Goal: Task Accomplishment & Management: Manage account settings

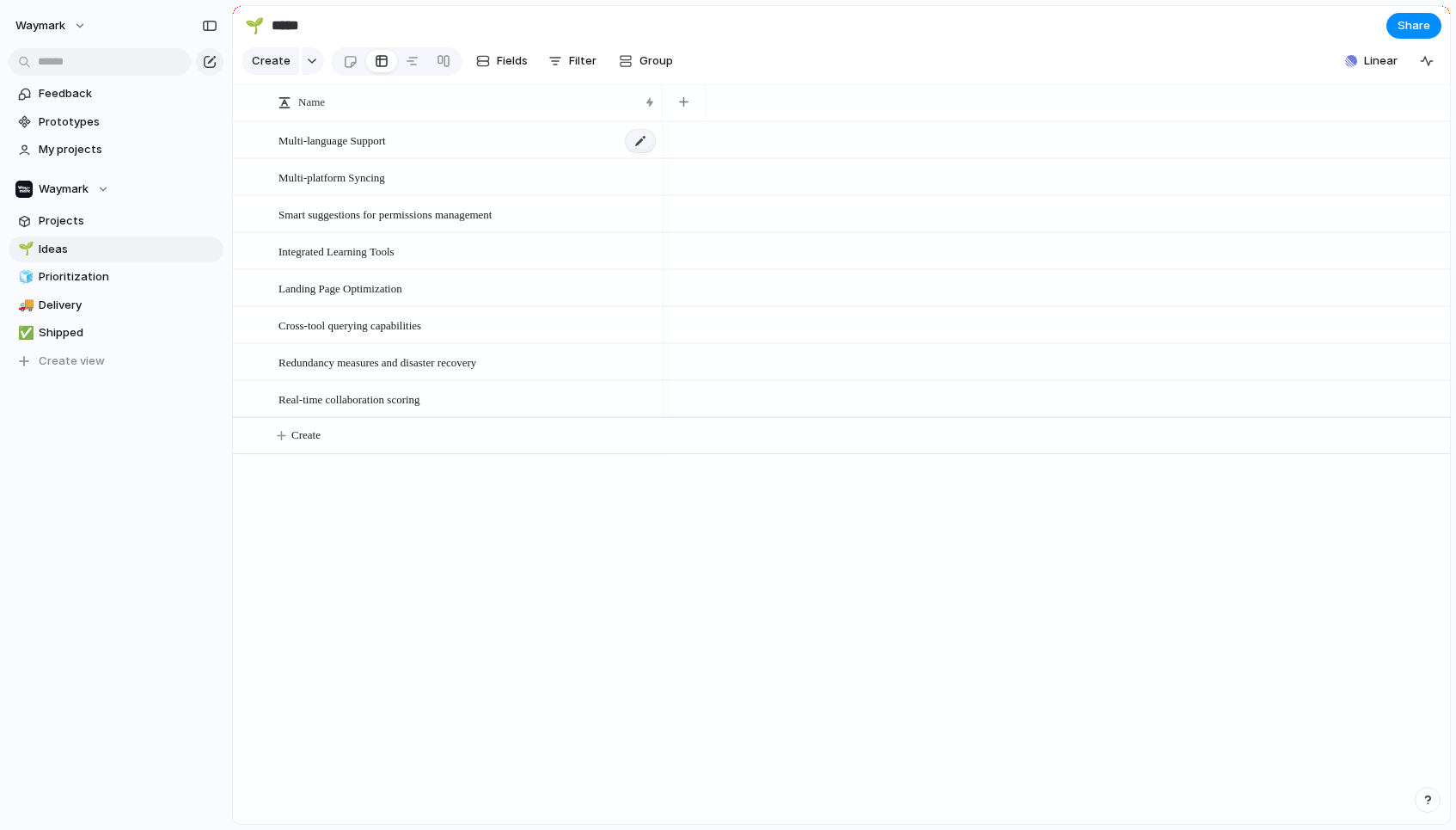
click at [644, 140] on div at bounding box center [639, 141] width 29 height 23
click at [455, 395] on div "Real-time collaboration scoring" at bounding box center [467, 400] width 378 height 36
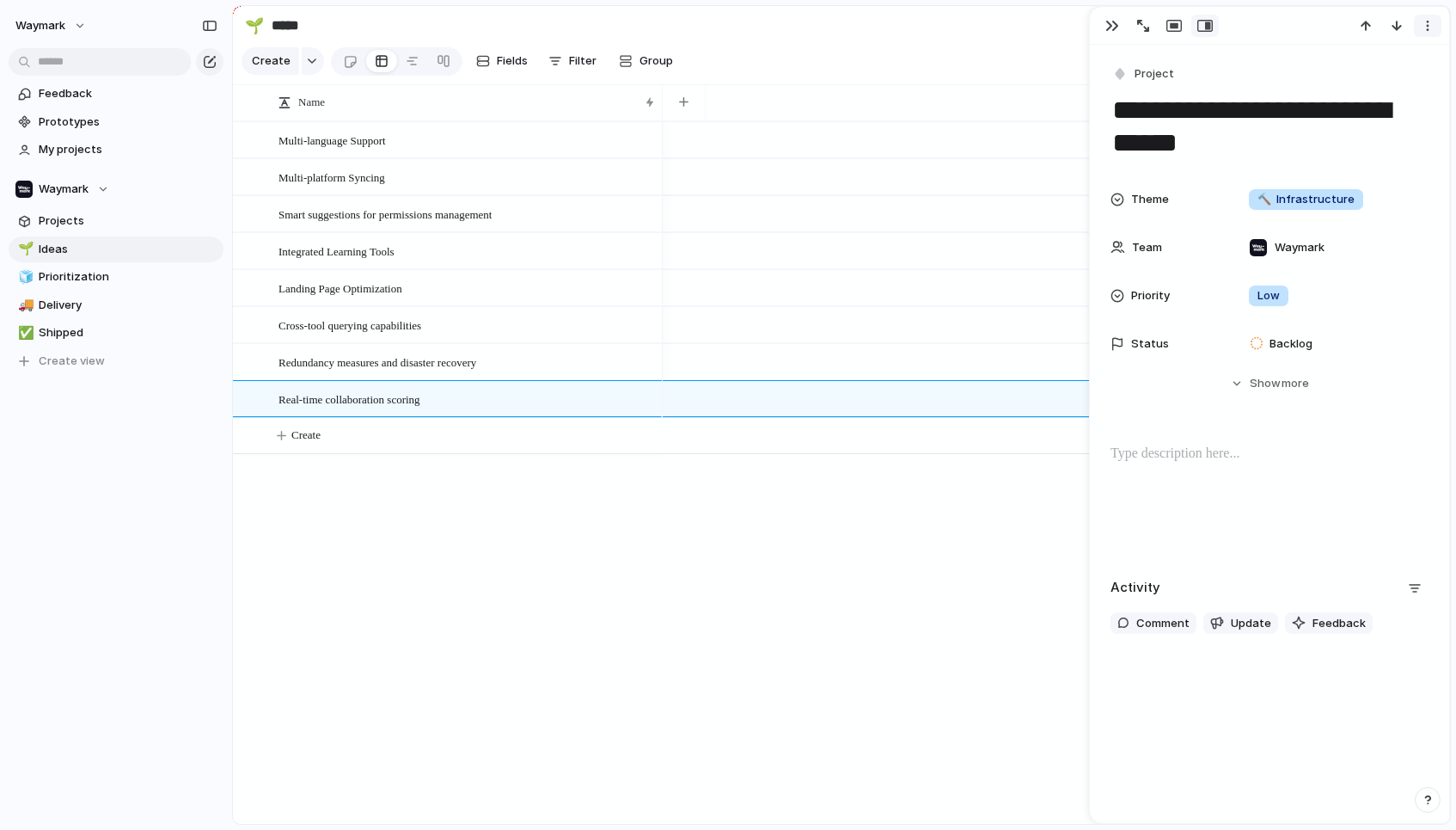
click at [1426, 32] on div "button" at bounding box center [1428, 26] width 14 height 14
click at [1334, 86] on div "Delete" at bounding box center [1344, 89] width 55 height 17
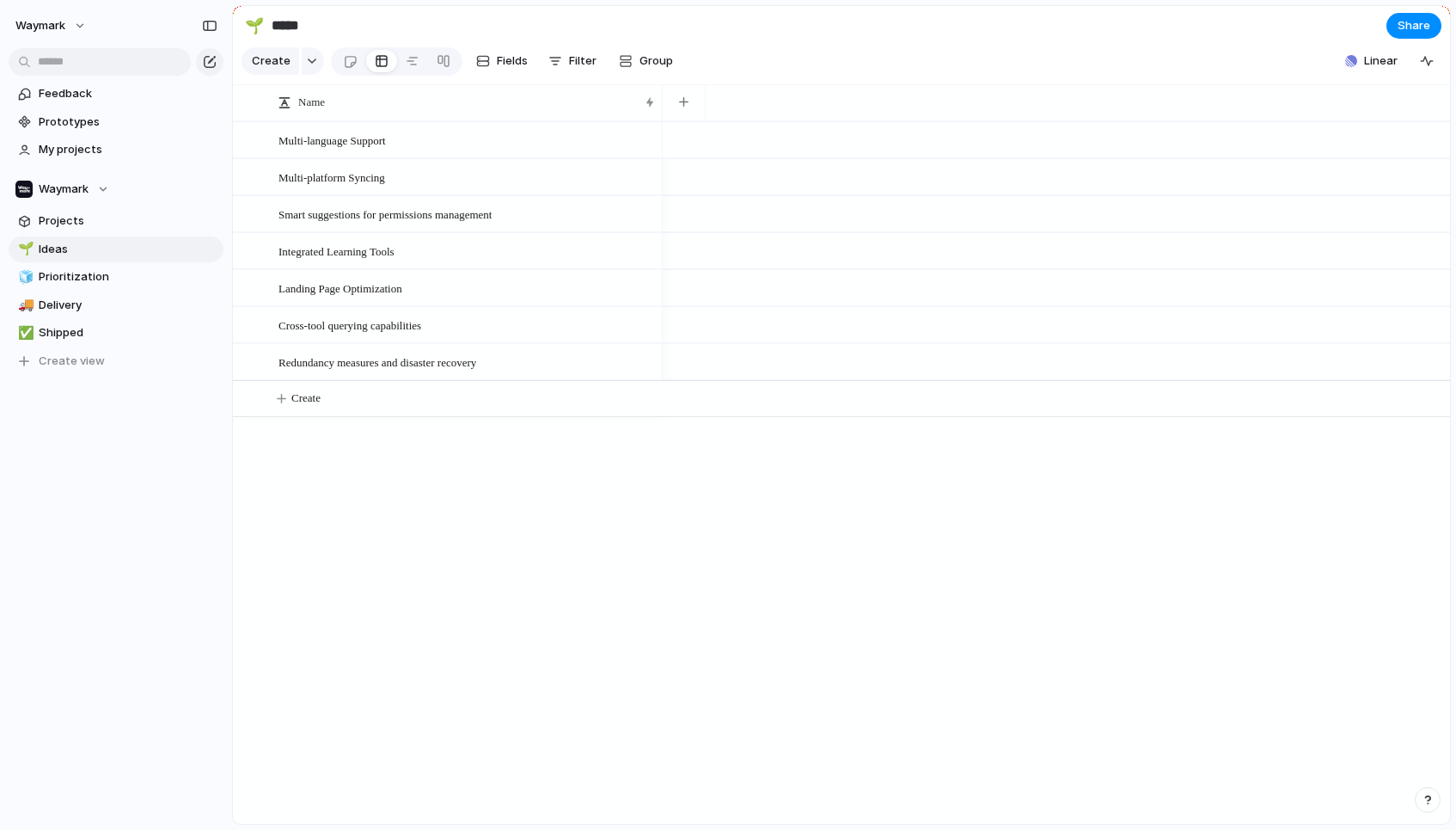
click at [533, 140] on div "Multi-language Support" at bounding box center [467, 141] width 378 height 36
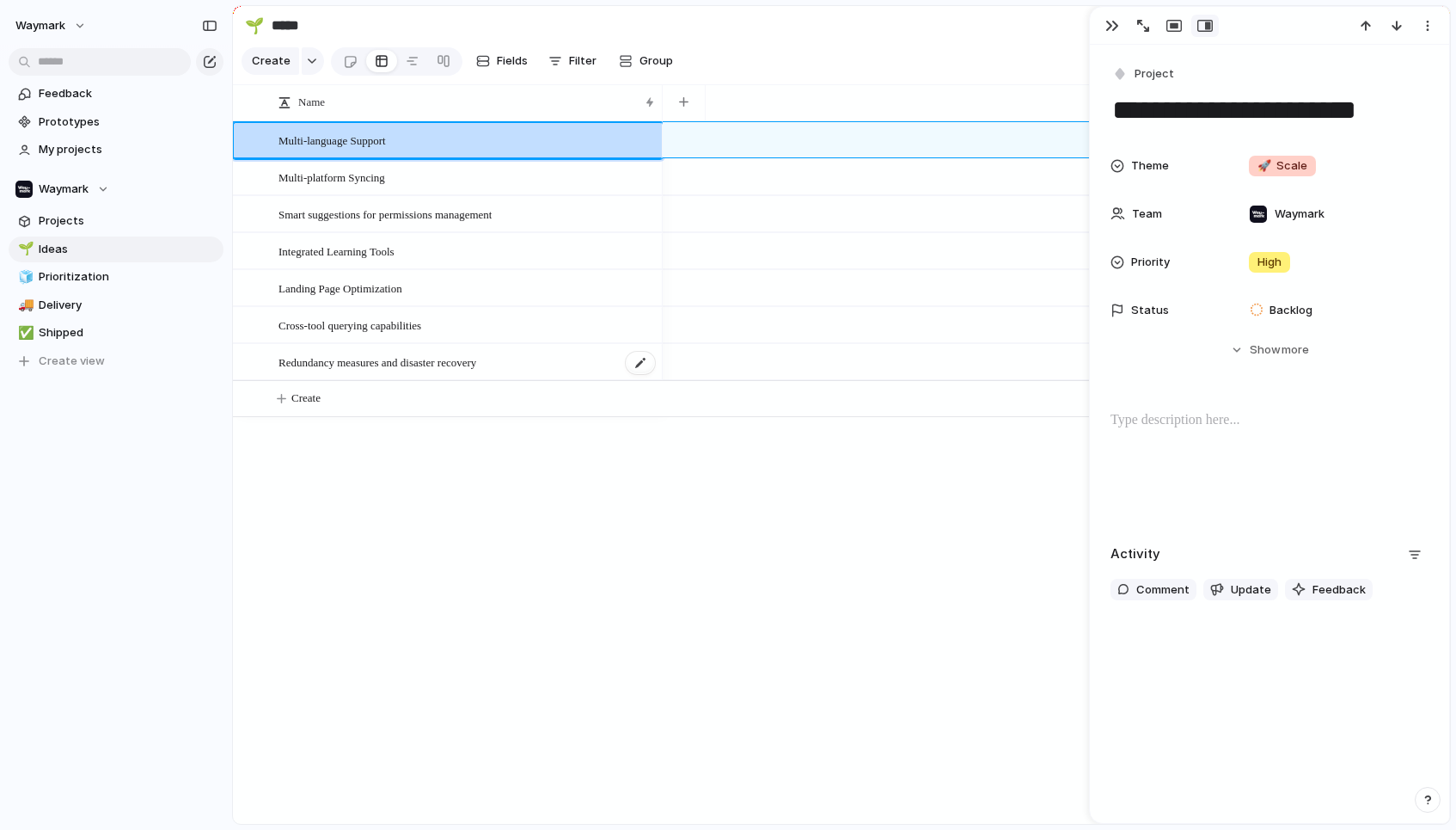
click at [555, 350] on div "Redundancy measures and disaster recovery" at bounding box center [467, 362] width 378 height 36
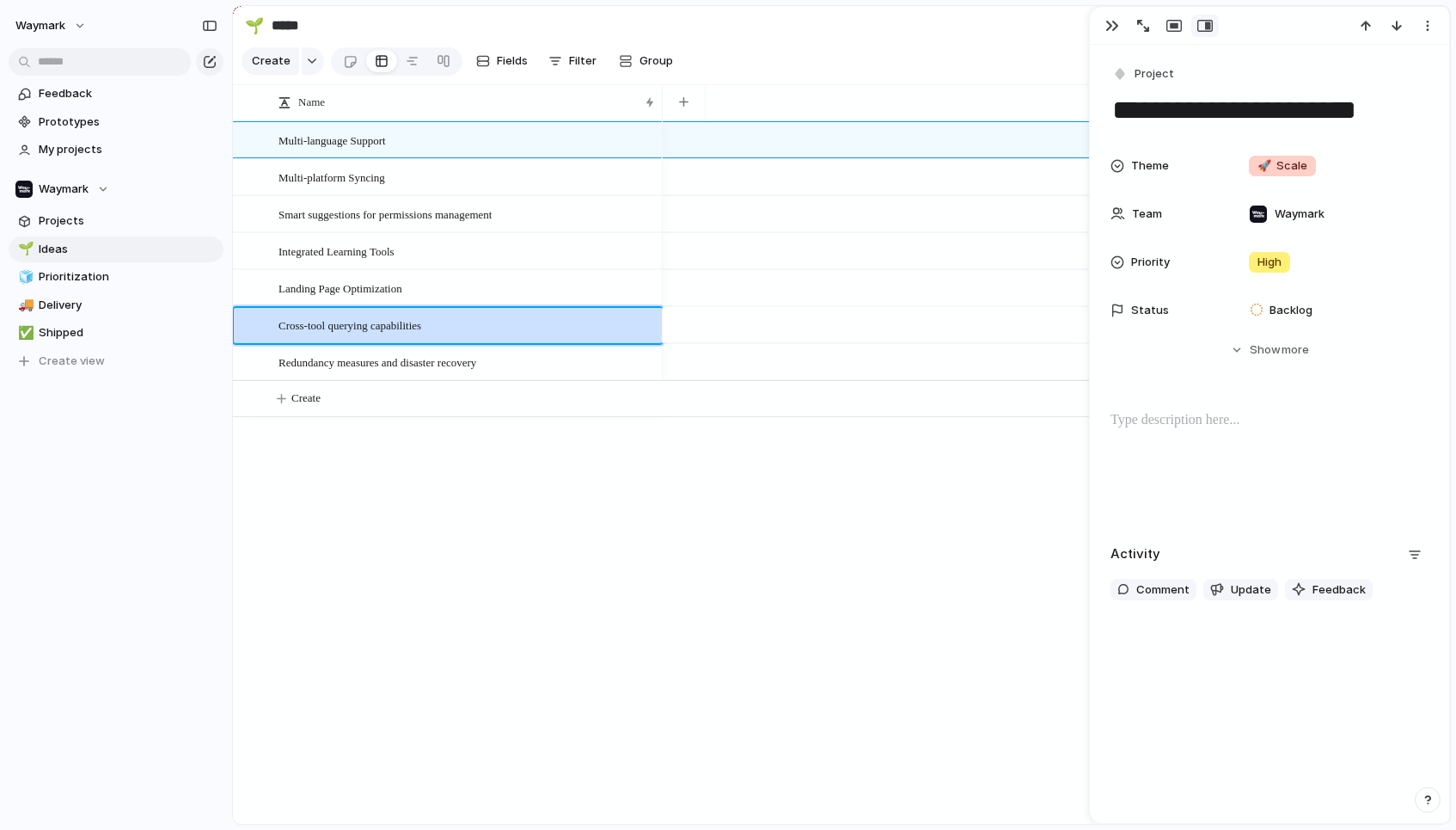
click at [567, 326] on div "Cross-tool querying capabilities" at bounding box center [467, 326] width 378 height 36
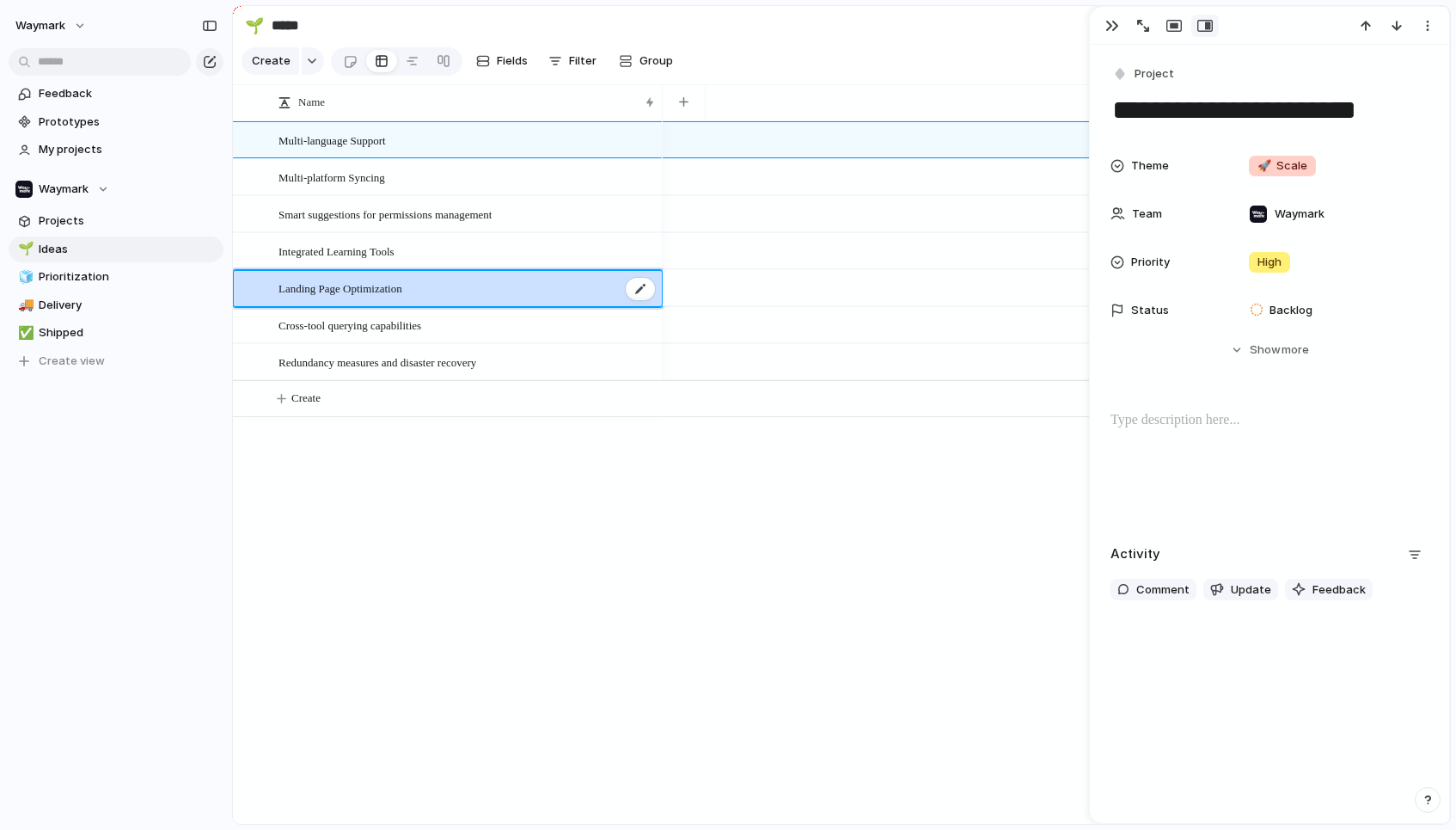
click at [571, 293] on div "Landing Page Optimization" at bounding box center [467, 289] width 378 height 36
click at [562, 148] on div "Multi-language Support" at bounding box center [467, 141] width 378 height 36
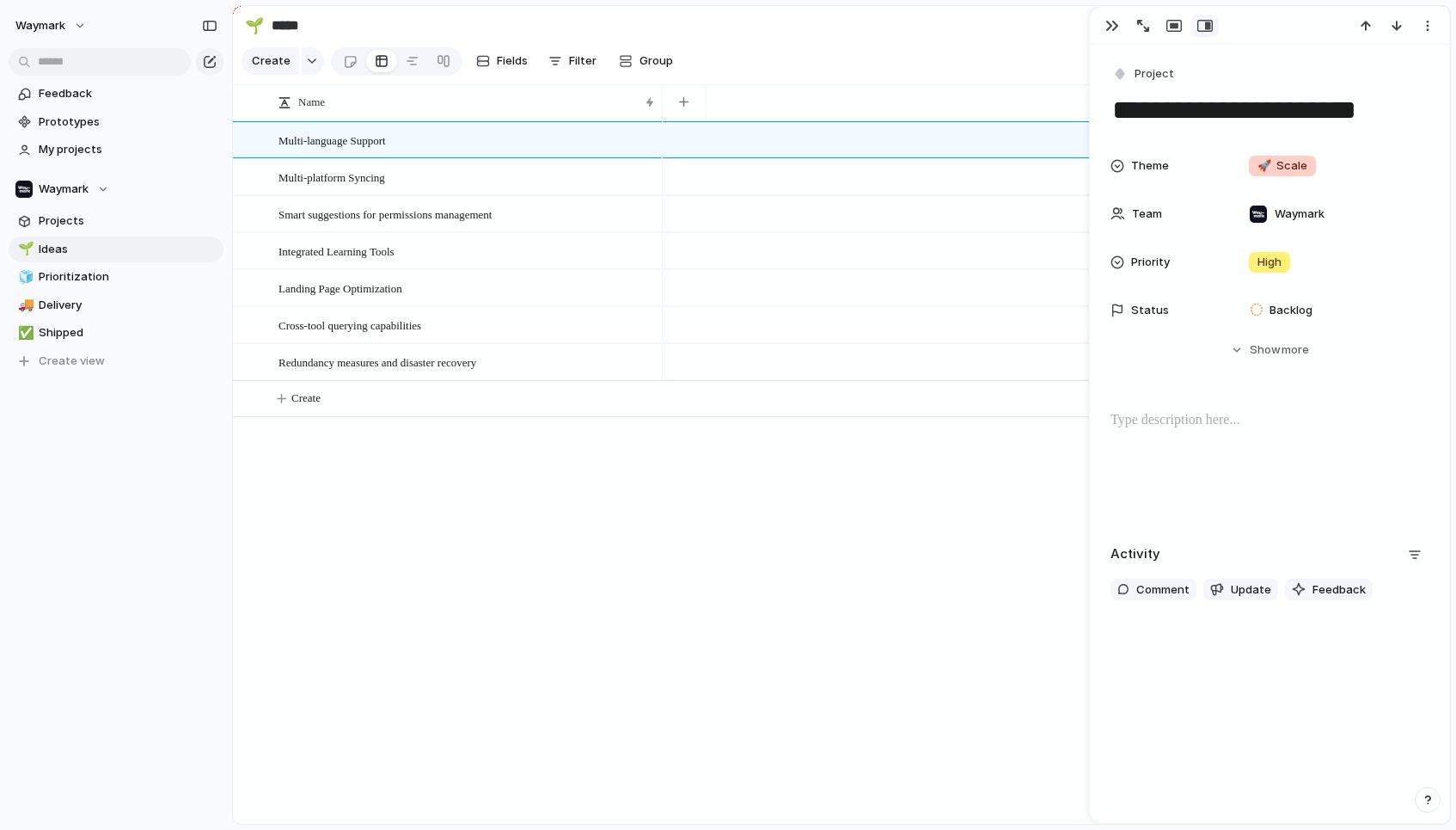
click at [647, 516] on div "Multi-language Support Multi-platform Syncing Smart suggestions for permissions…" at bounding box center [842, 473] width 1217 height 703
click at [93, 189] on div "Waymark" at bounding box center [63, 189] width 93 height 17
click at [135, 168] on div "Waymark Create new team" at bounding box center [728, 415] width 1456 height 830
click at [949, 34] on section "🌱 ***** Share" at bounding box center [842, 25] width 1217 height 39
click at [1425, 27] on div "button" at bounding box center [1428, 26] width 14 height 14
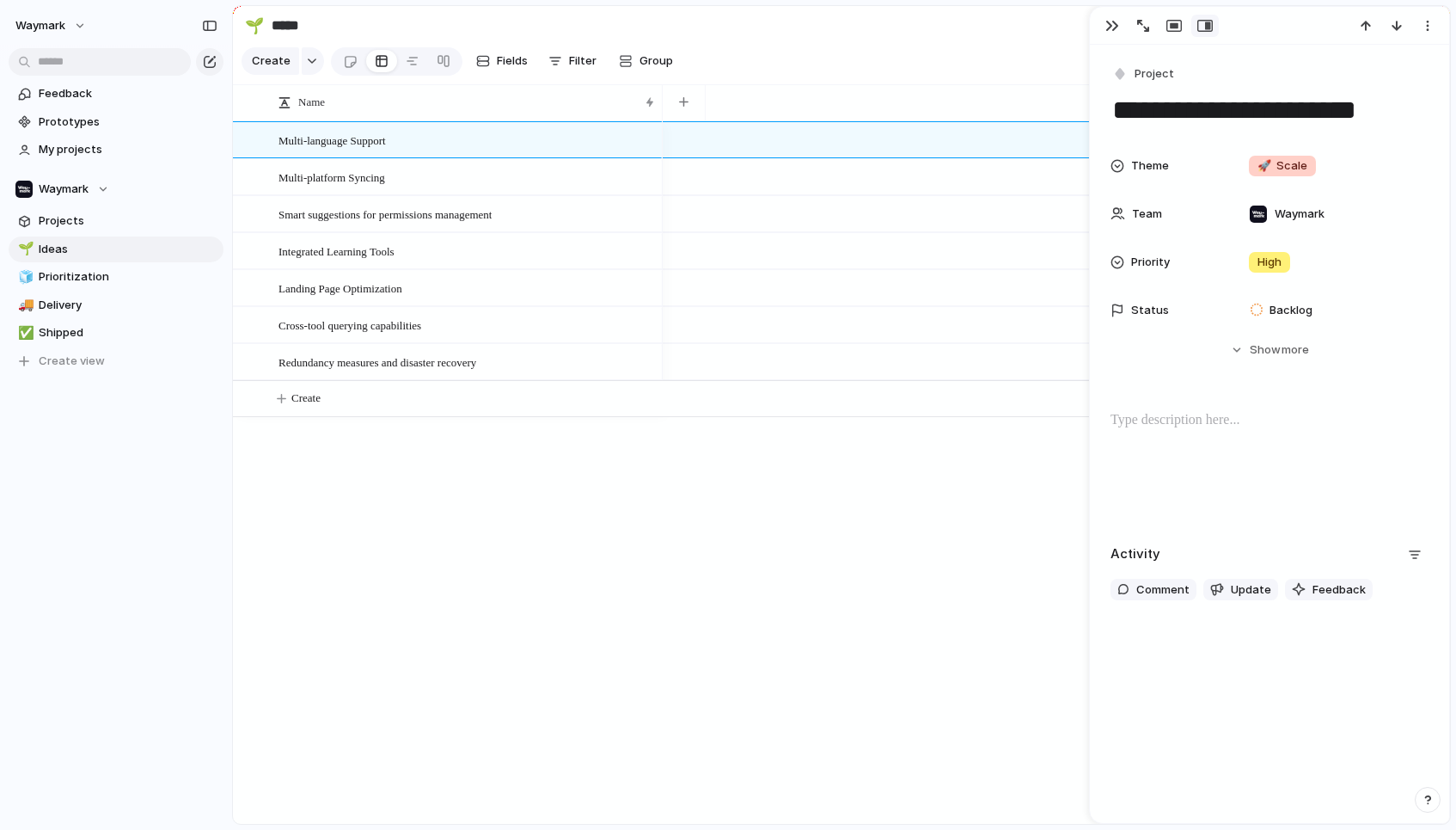
click at [997, 79] on div "Mark as duplicate Delete" at bounding box center [728, 415] width 1456 height 830
click at [953, 176] on div at bounding box center [1056, 176] width 787 height 37
click at [763, 73] on section "Create Fields Filter Group Zoom Collapse Linear Clear Save for everyone" at bounding box center [842, 65] width 1217 height 42
click at [108, 95] on span "Feedback" at bounding box center [128, 93] width 179 height 17
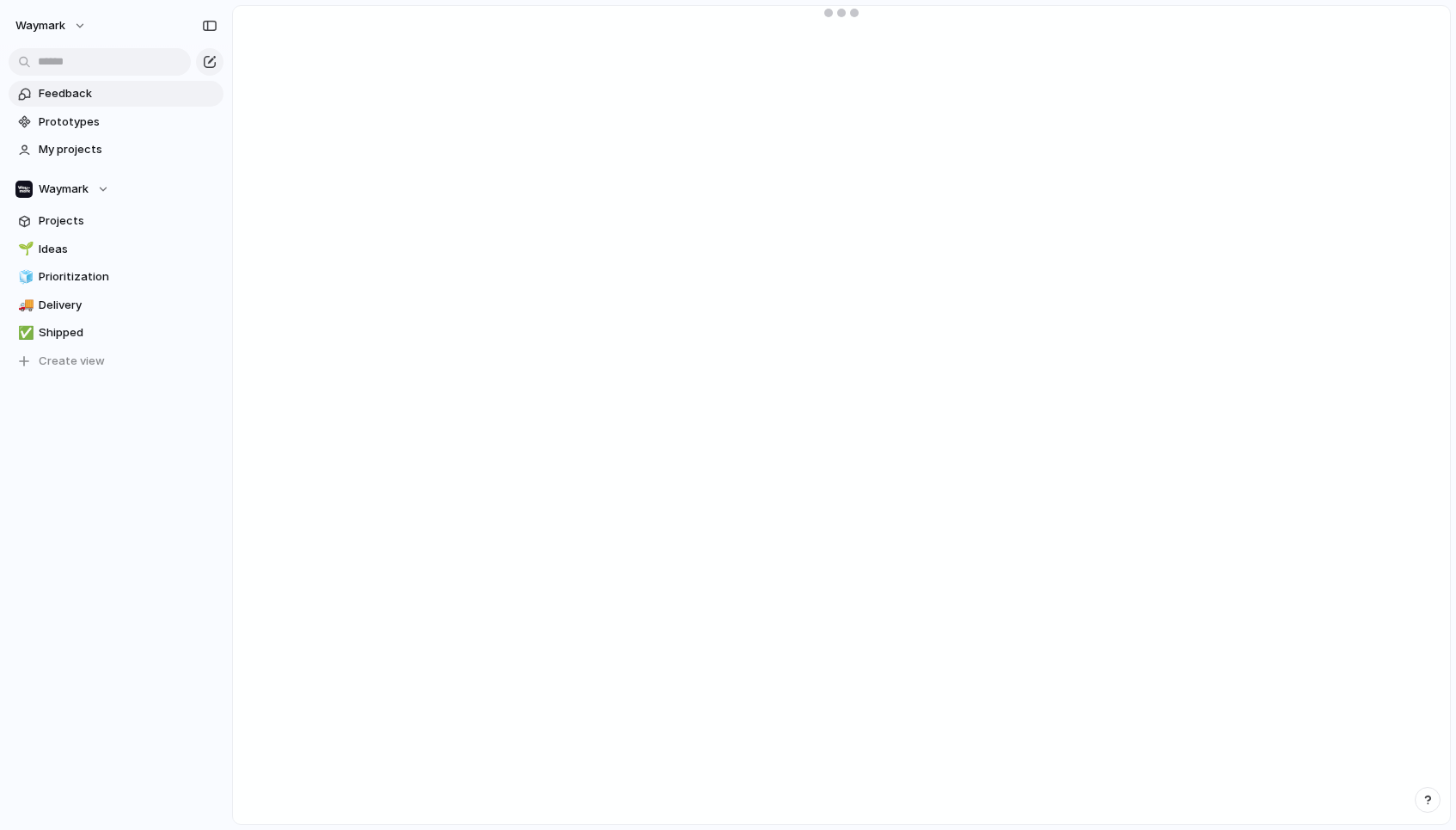
click at [108, 91] on span "Feedback" at bounding box center [128, 93] width 179 height 17
click at [113, 126] on span "Prototypes" at bounding box center [128, 121] width 179 height 17
click at [97, 92] on span "Feedback" at bounding box center [128, 93] width 179 height 17
click at [98, 149] on span "My projects" at bounding box center [128, 149] width 179 height 17
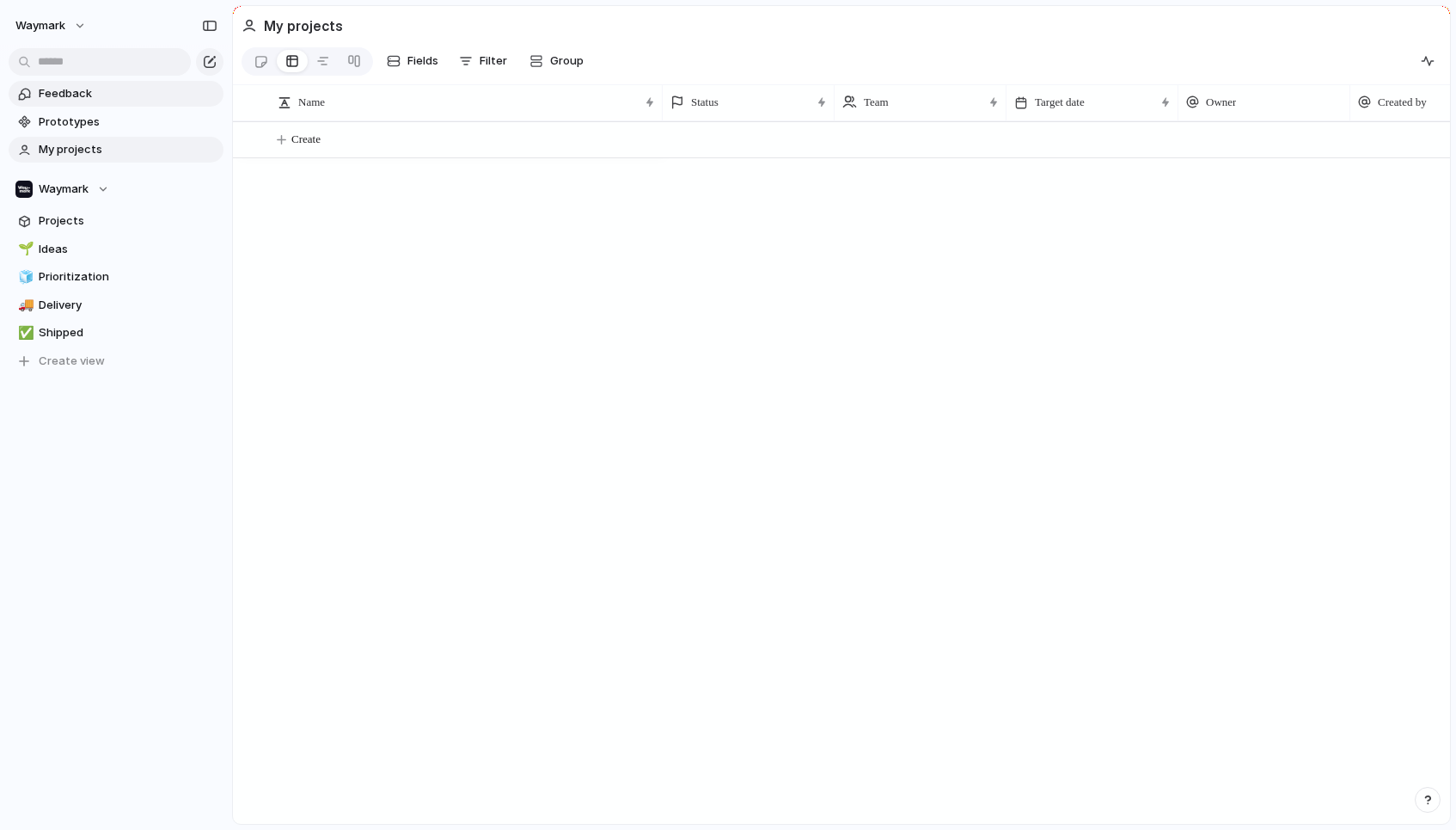
click at [112, 98] on span "Feedback" at bounding box center [128, 93] width 179 height 17
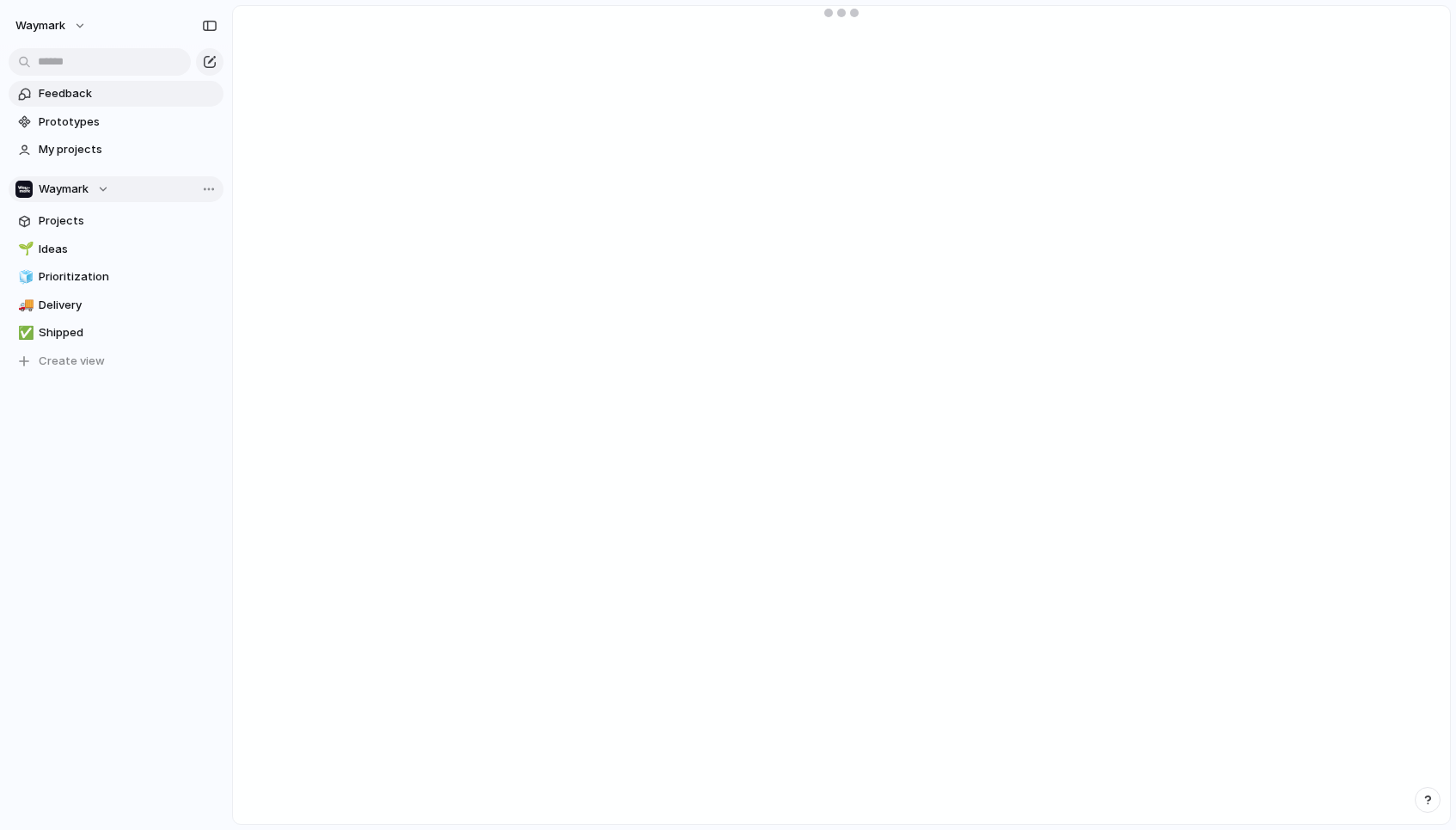
click at [106, 192] on div "Waymark" at bounding box center [63, 189] width 93 height 17
click at [190, 197] on div "Waymark Create new team" at bounding box center [728, 415] width 1456 height 830
click at [109, 119] on span "Prototypes" at bounding box center [128, 121] width 179 height 17
click at [104, 189] on div "Waymark" at bounding box center [63, 189] width 93 height 17
click at [217, 181] on div "Waymark Create new team" at bounding box center [728, 415] width 1456 height 830
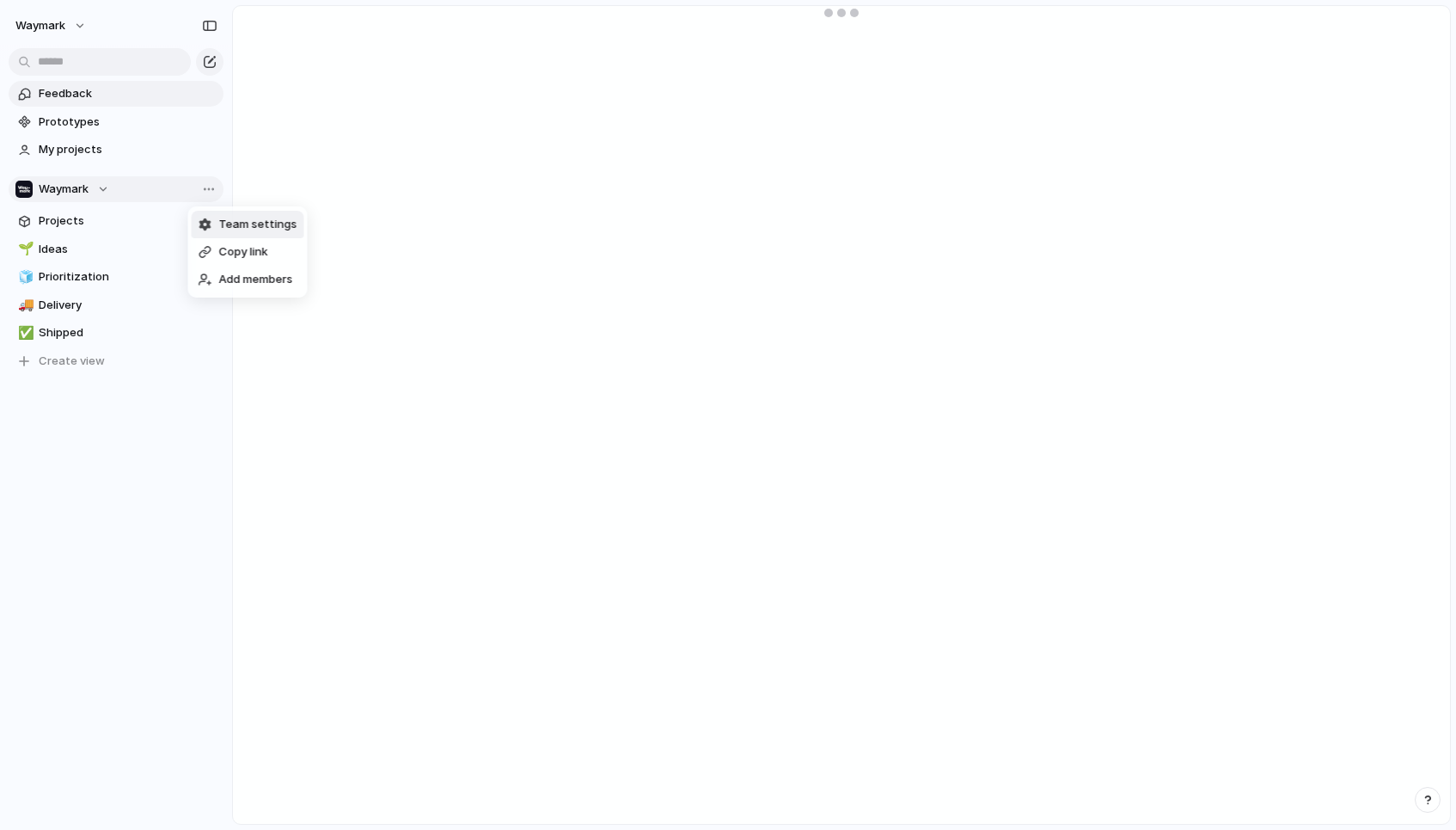
click at [253, 227] on span "Team settings" at bounding box center [258, 223] width 78 height 17
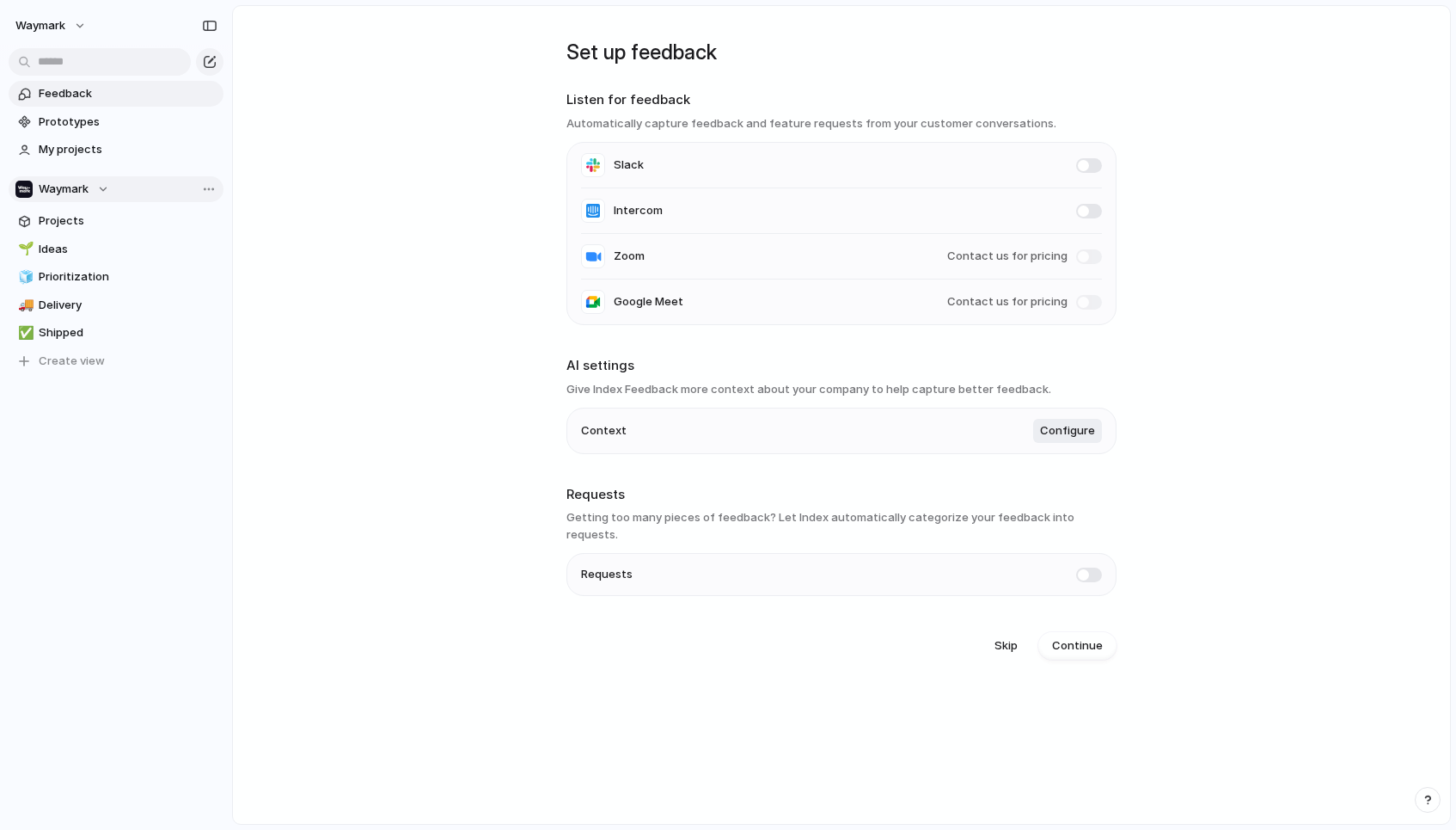
click at [743, 162] on li "Slack" at bounding box center [841, 166] width 521 height 46
click at [1081, 168] on span at bounding box center [1089, 165] width 26 height 15
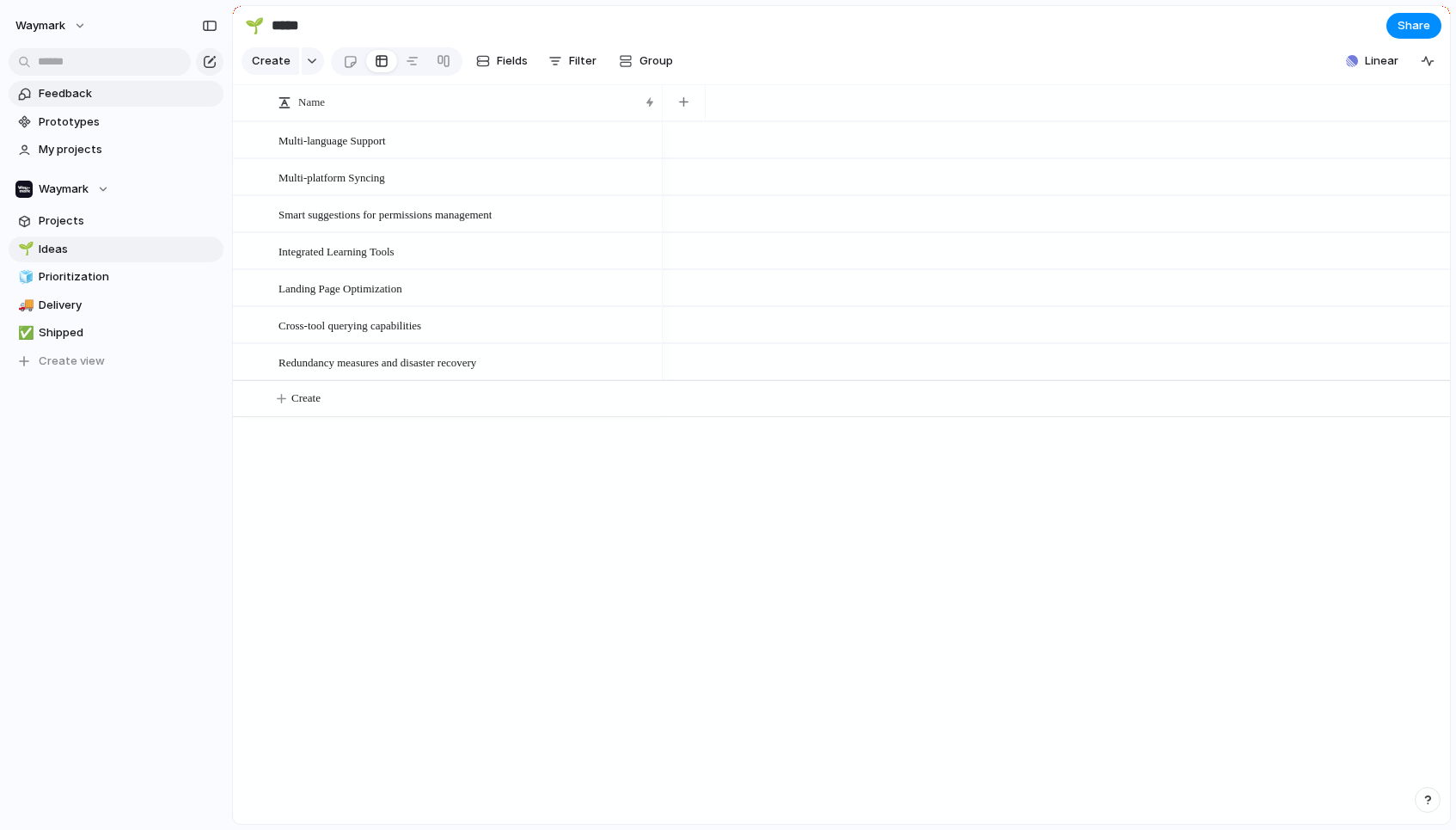
click at [74, 93] on span "Feedback" at bounding box center [128, 93] width 179 height 17
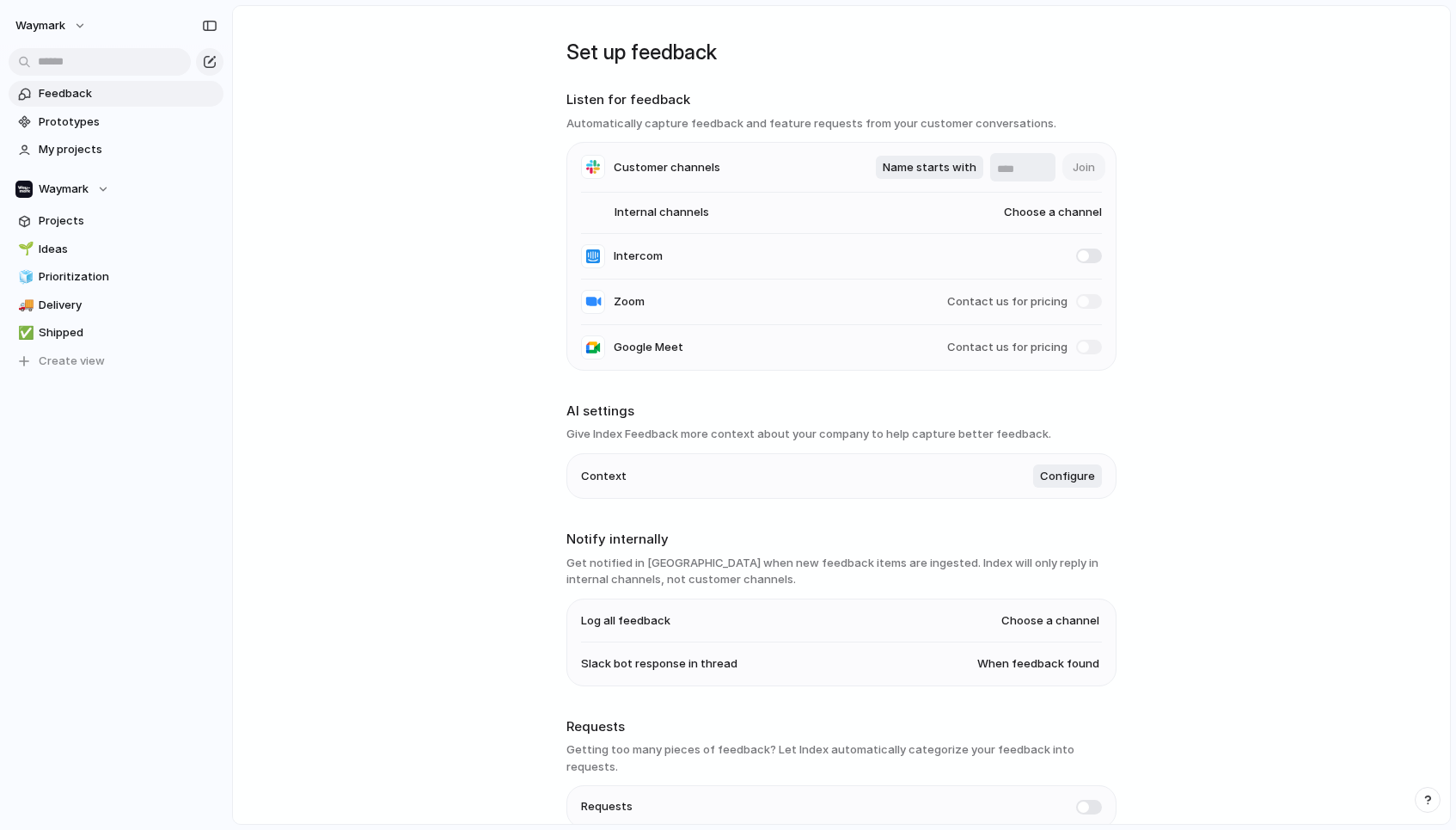
click at [1005, 166] on input "text" at bounding box center [1023, 169] width 52 height 17
type input "*********"
click at [1085, 168] on span "Join" at bounding box center [1084, 167] width 23 height 17
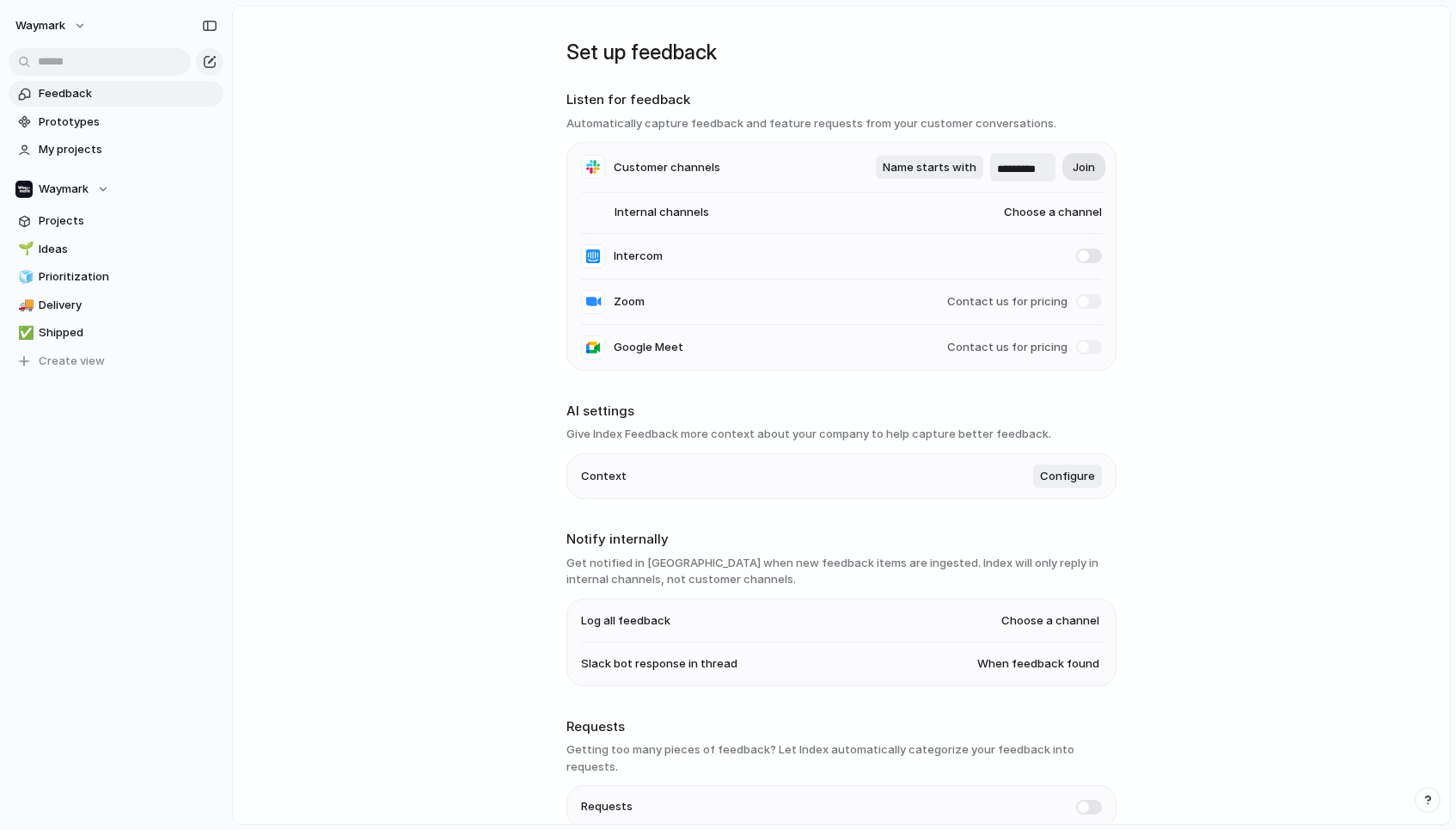
click at [1084, 165] on span "Join" at bounding box center [1084, 167] width 23 height 17
click at [1030, 208] on span "Choose a channel" at bounding box center [1036, 211] width 132 height 17
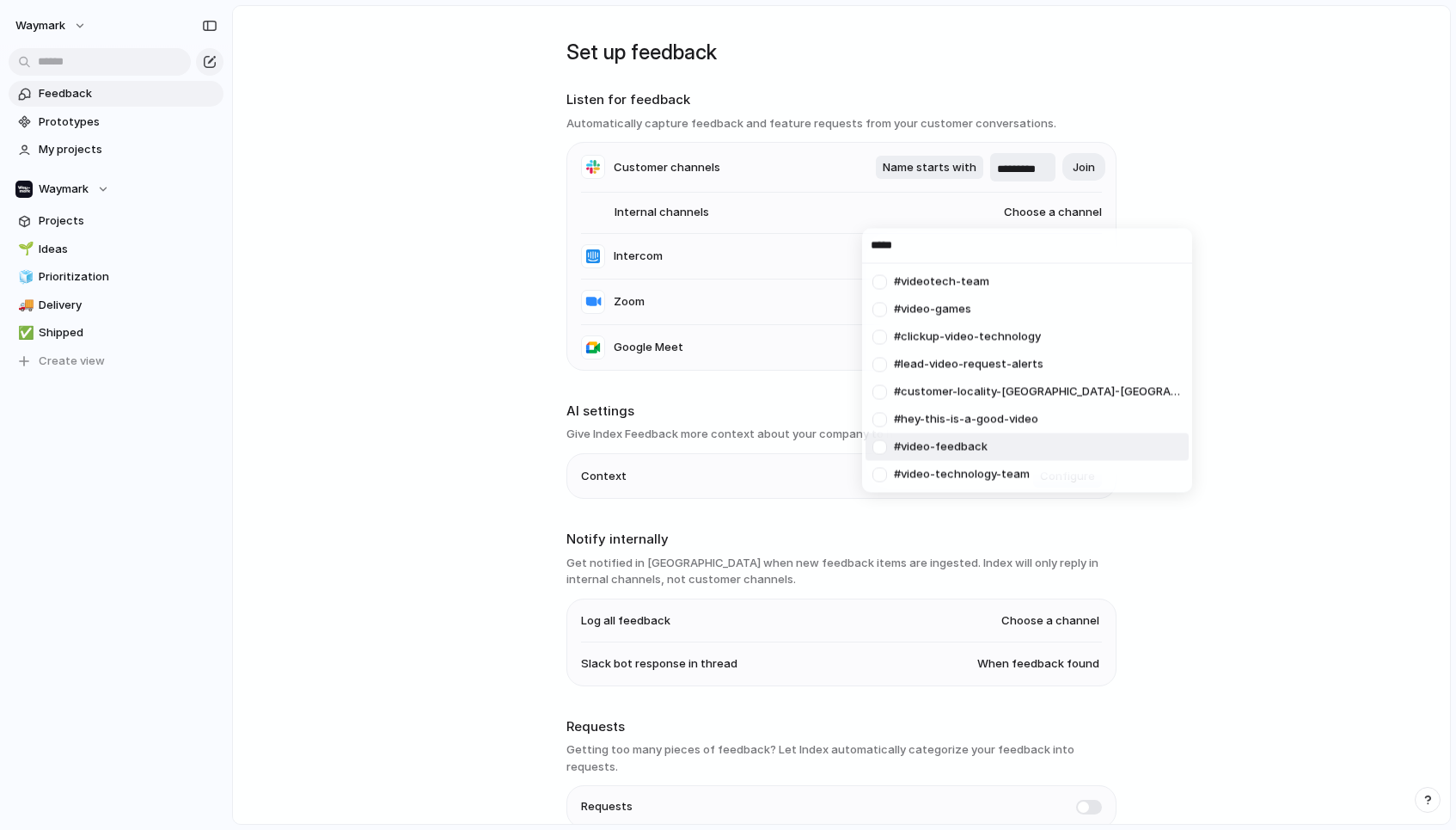
click at [882, 448] on div at bounding box center [879, 447] width 30 height 30
drag, startPoint x: 915, startPoint y: 243, endPoint x: 849, endPoint y: 223, distance: 69.0
click at [849, 223] on div "***** #video-feedback #videotech-team #video-games #clickup-video-technology #l…" at bounding box center [728, 415] width 1456 height 830
drag, startPoint x: 927, startPoint y: 247, endPoint x: 856, endPoint y: 247, distance: 71.0
click at [856, 247] on div "***** #video-feedback #videotech-team #video-games #clickup-video-technology #l…" at bounding box center [728, 415] width 1456 height 830
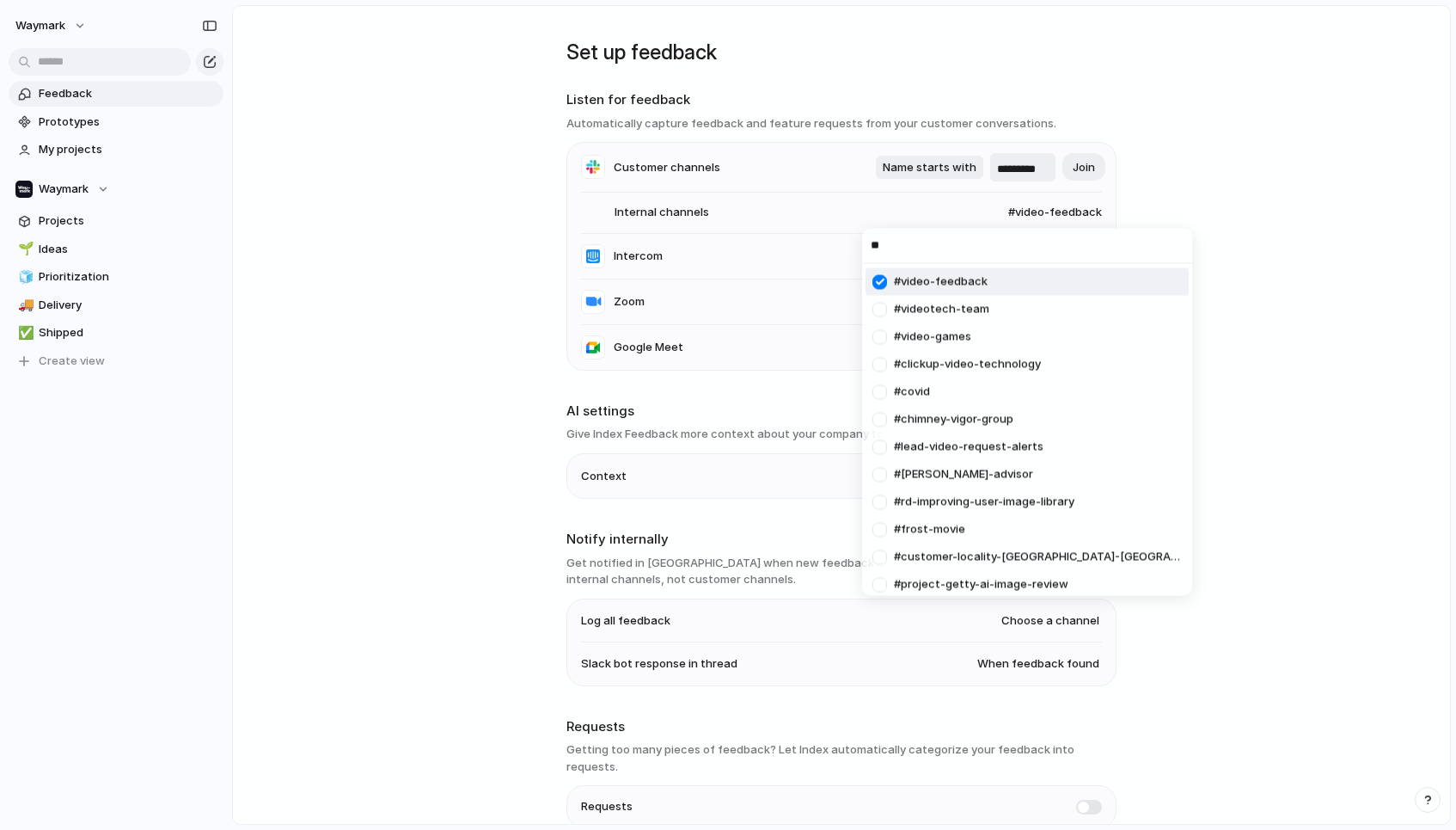
type input "*"
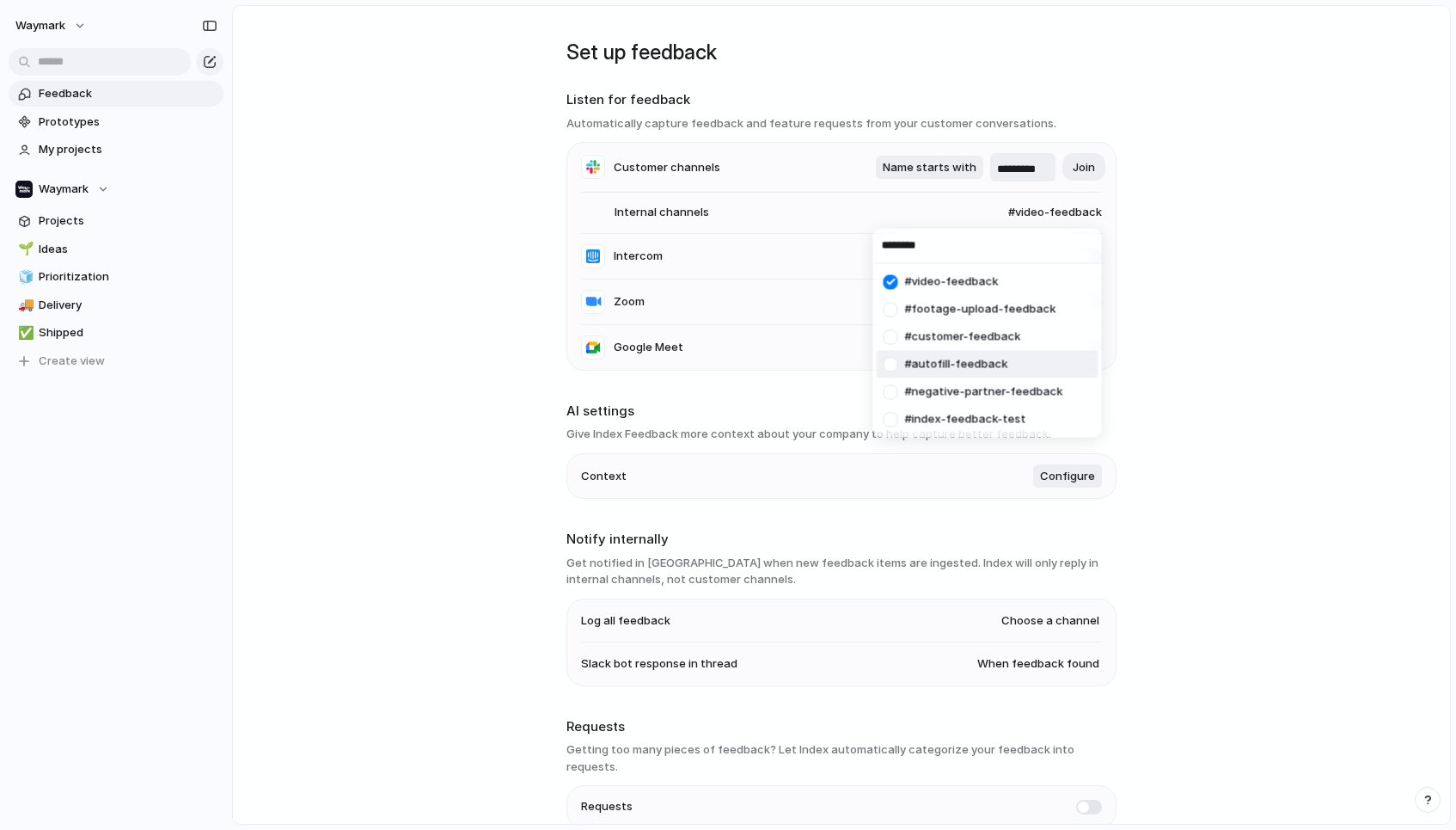
type input "********"
click at [891, 367] on div at bounding box center [890, 364] width 30 height 30
click at [882, 358] on div at bounding box center [890, 364] width 30 height 30
click at [894, 391] on div at bounding box center [890, 391] width 30 height 30
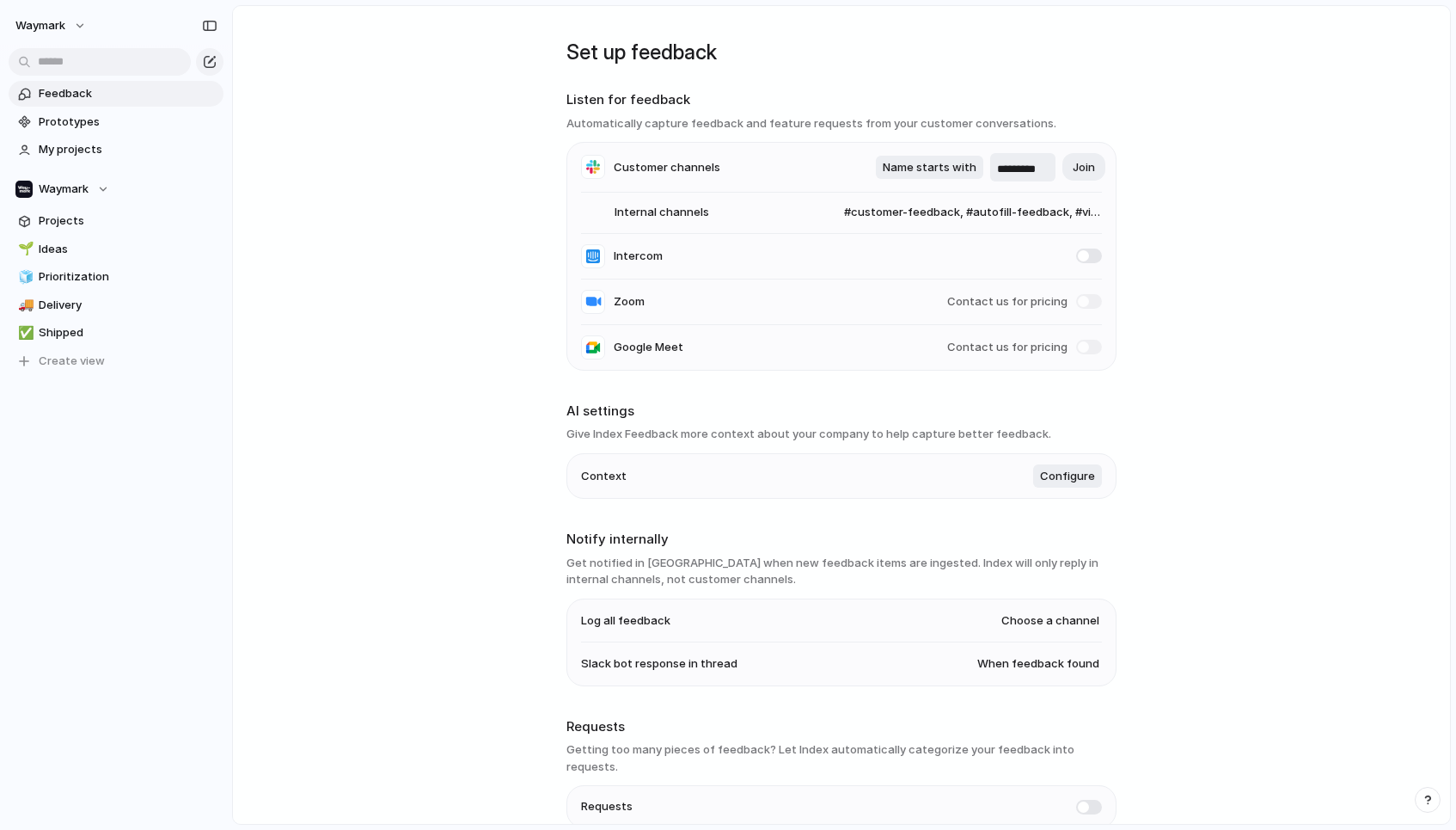
click at [1204, 310] on div "******** #negative-partner-feedback #video-feedback #autofill-feedback #custome…" at bounding box center [728, 415] width 1456 height 830
click at [1081, 257] on span at bounding box center [1089, 255] width 26 height 15
click at [405, 200] on main "Set up feedback Listen for feedback Automatically capture feedback and feature …" at bounding box center [842, 414] width 1219 height 819
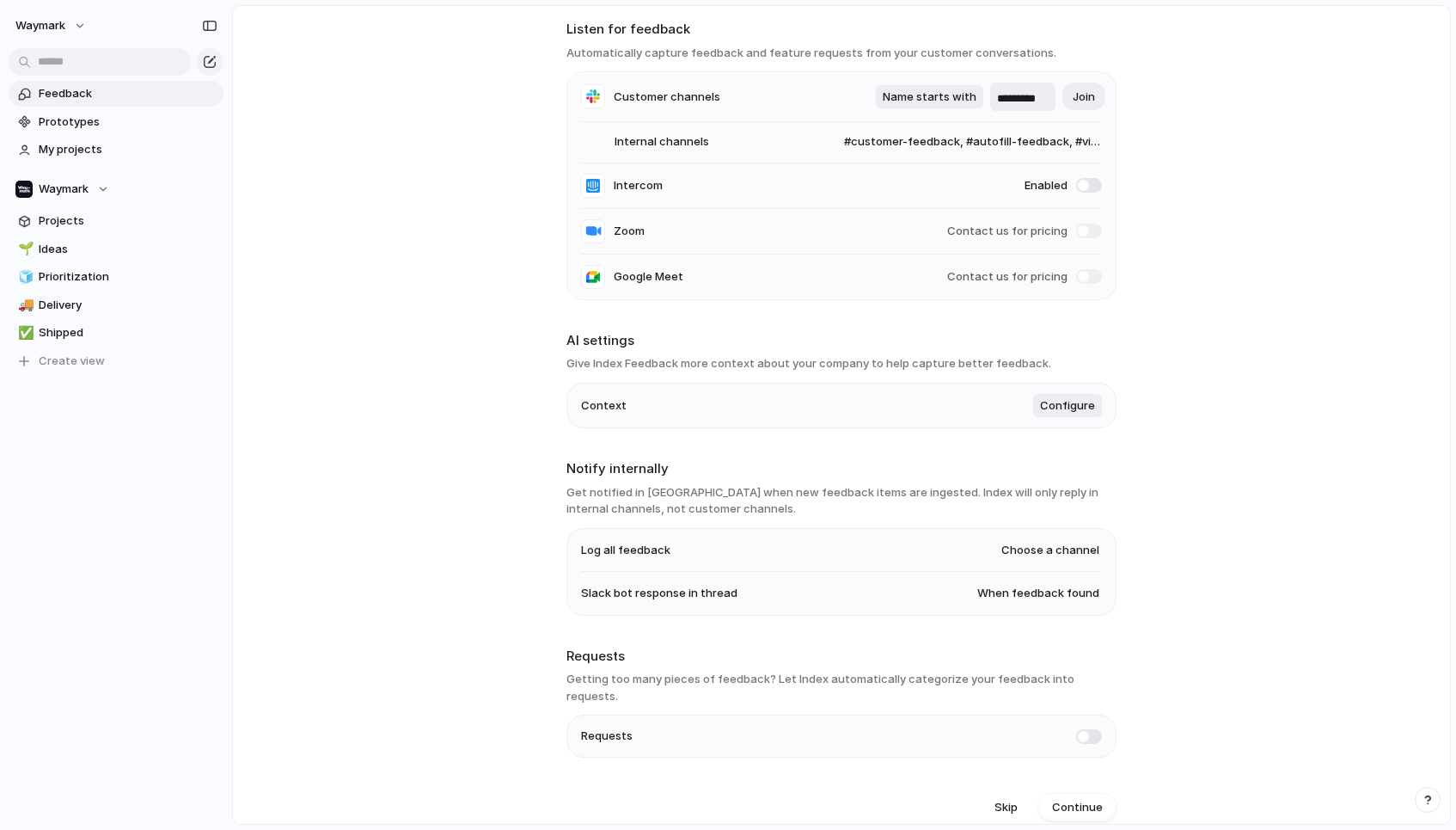
click at [1087, 729] on span at bounding box center [1089, 736] width 26 height 15
click at [1063, 555] on span "Choose a channel" at bounding box center [1050, 550] width 98 height 17
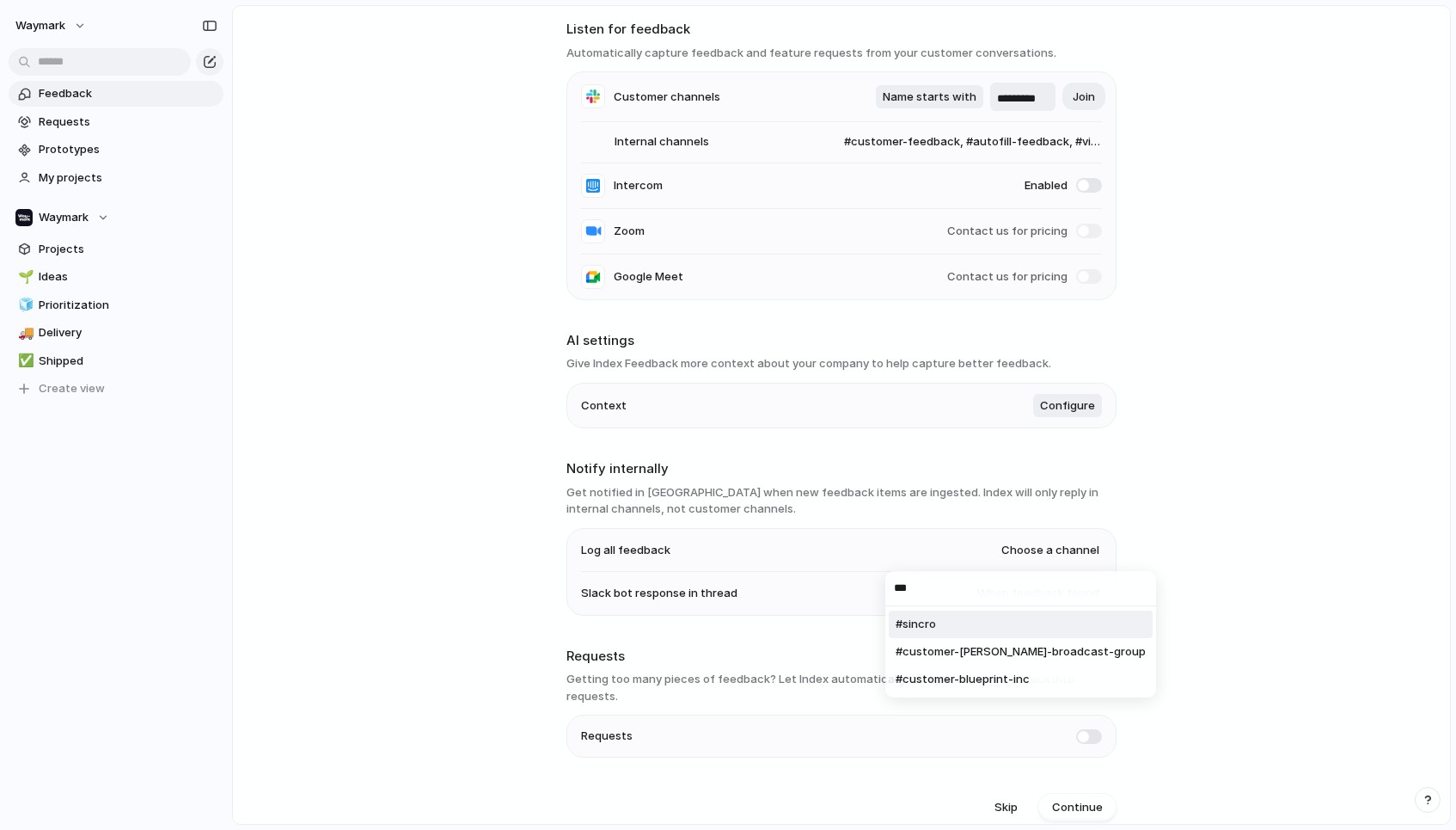
scroll to position [0, 0]
type input "*****"
click at [967, 627] on span "#index-feedback-test" at bounding box center [967, 623] width 121 height 17
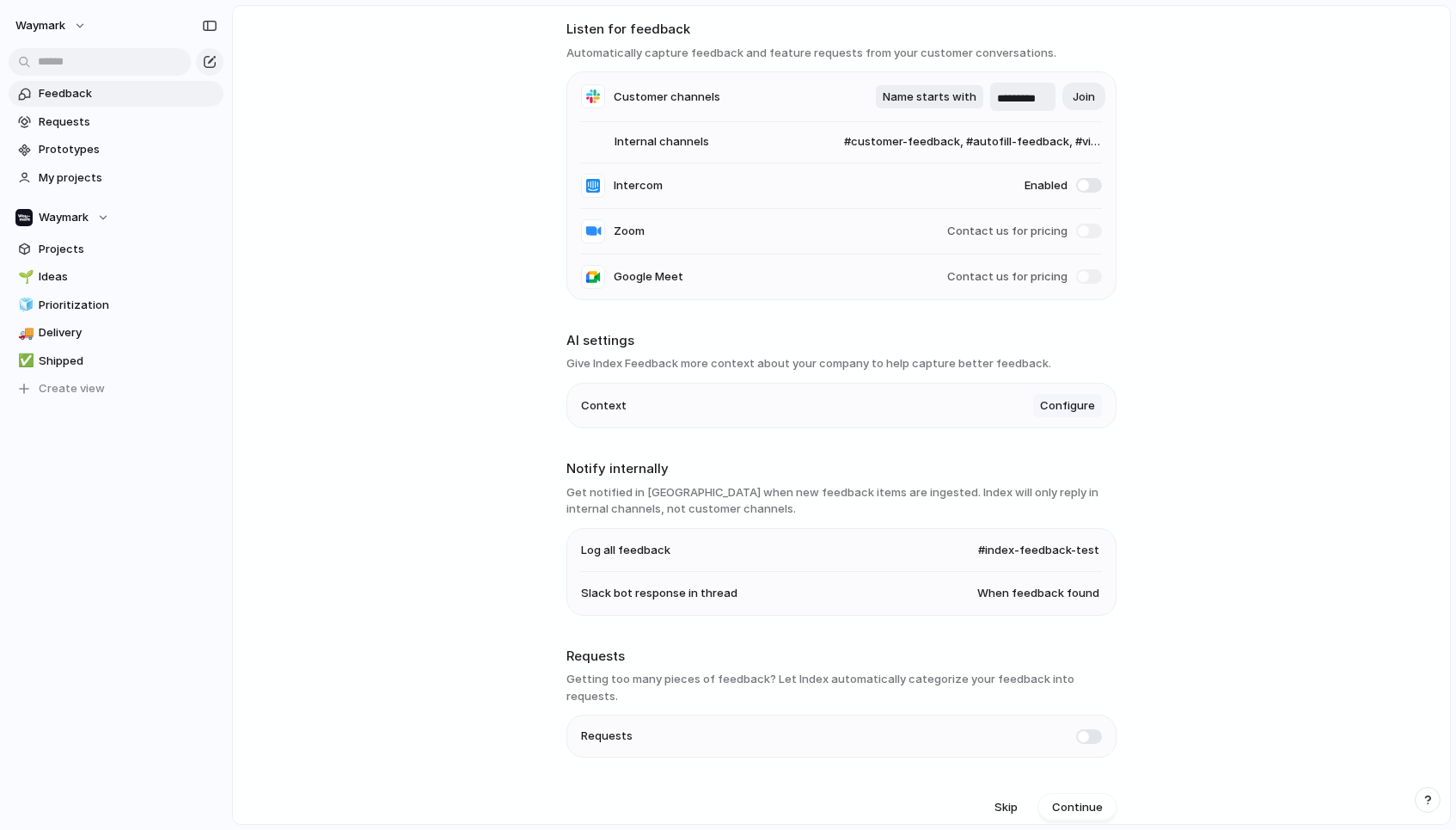
click at [1067, 414] on span "Configure" at bounding box center [1067, 405] width 55 height 17
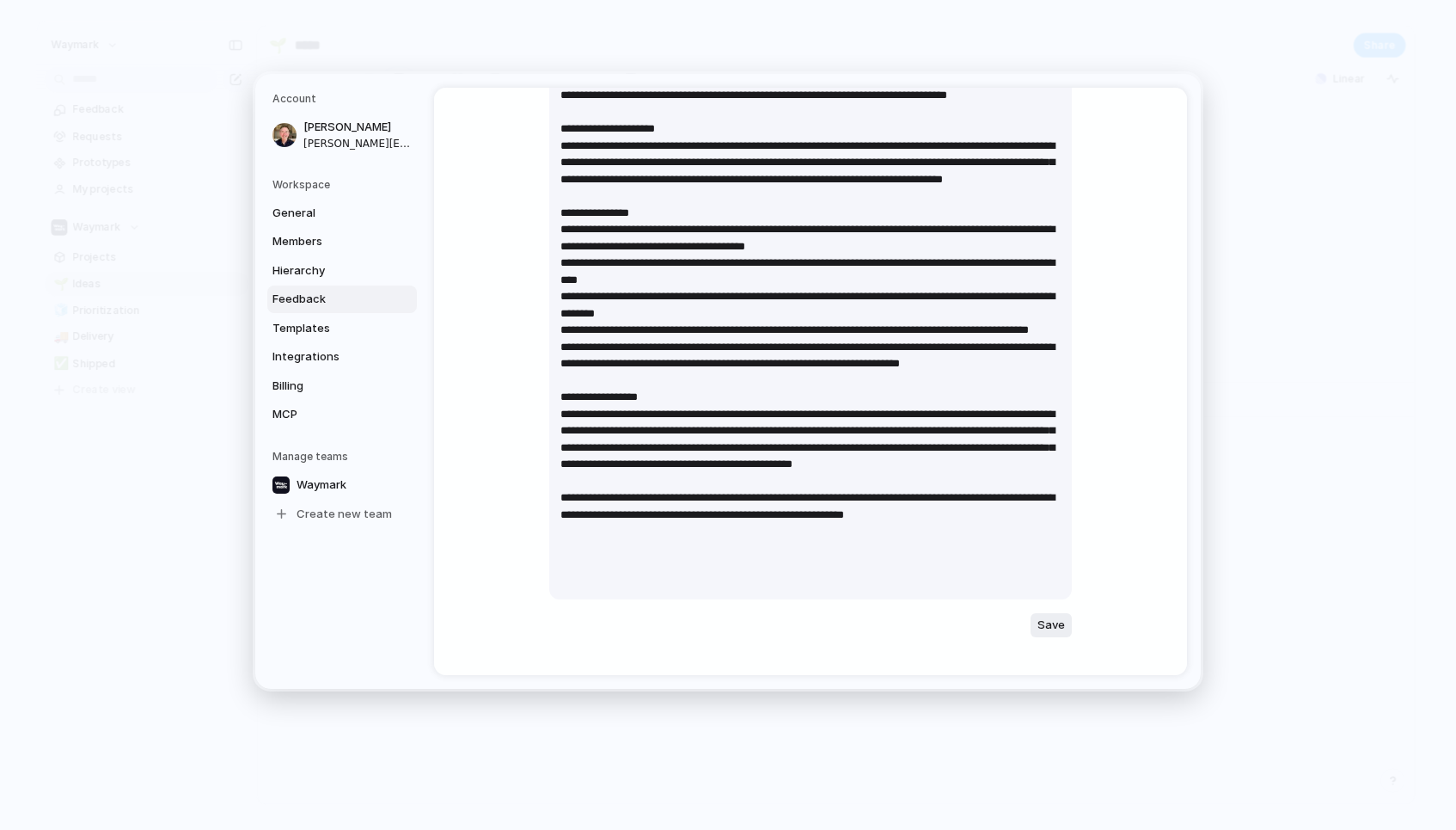
scroll to position [237, 0]
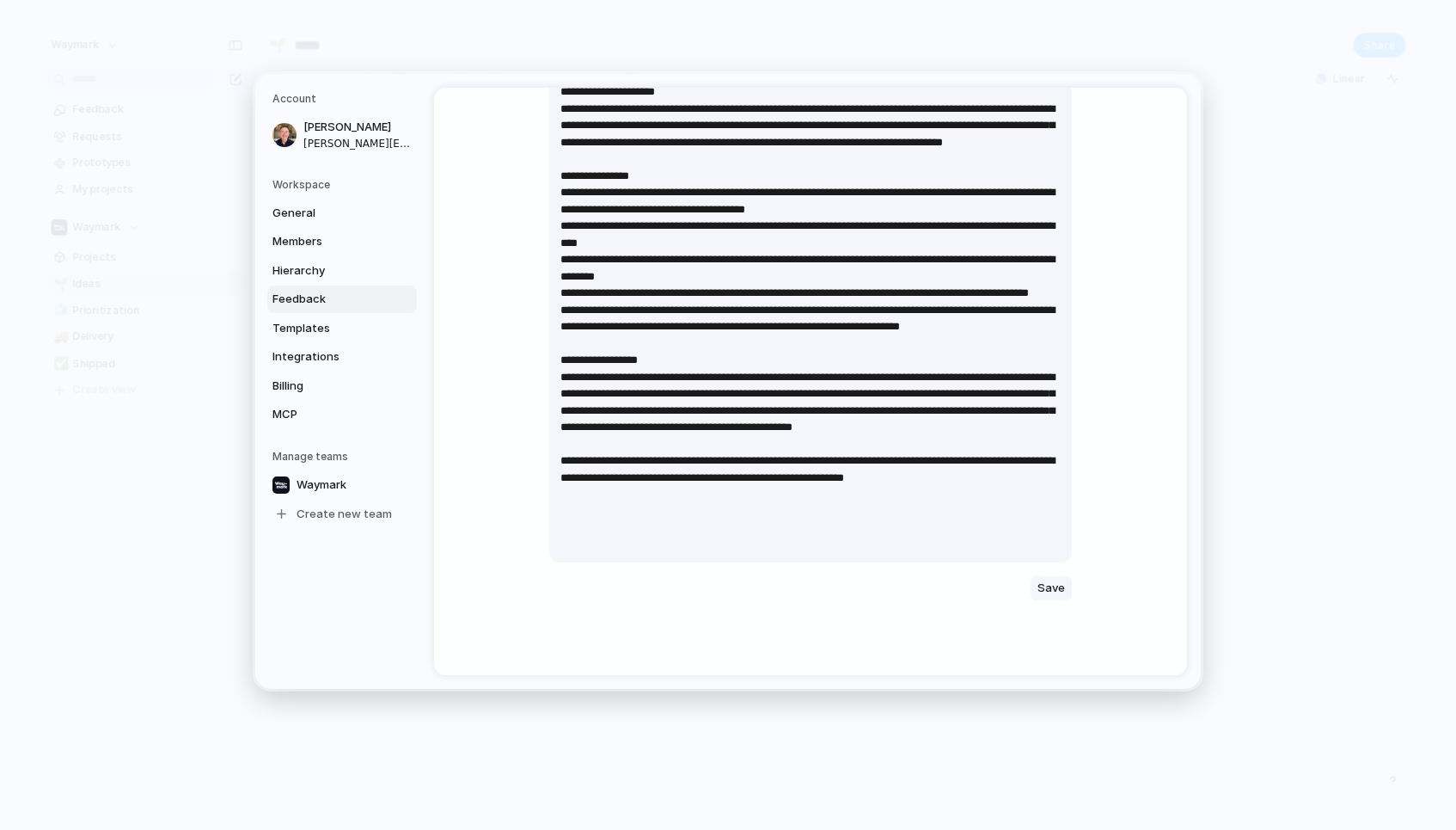
click at [1049, 588] on span "Save" at bounding box center [1051, 588] width 28 height 17
